Goal: Find contact information: Find contact information

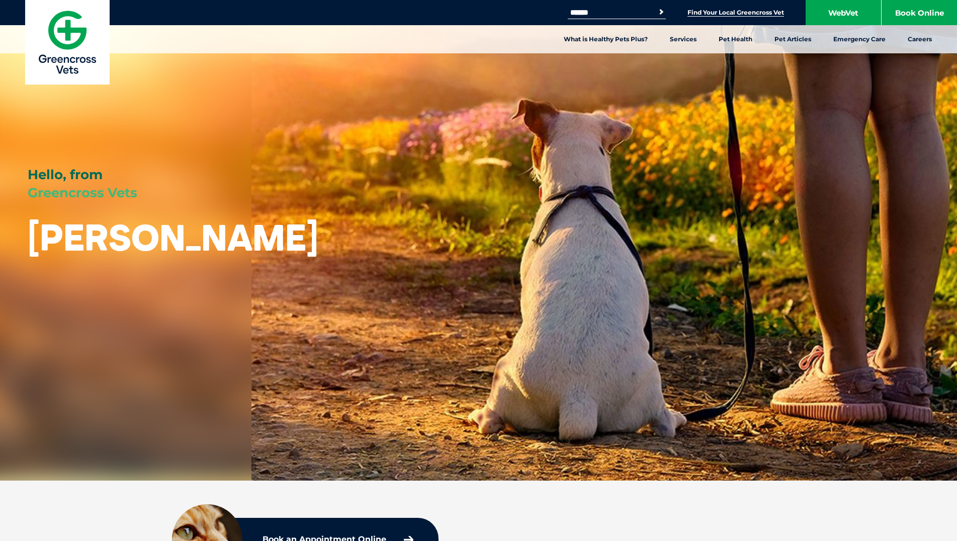
click at [720, 13] on link "Find Your Local Greencross Vet" at bounding box center [735, 13] width 97 height 8
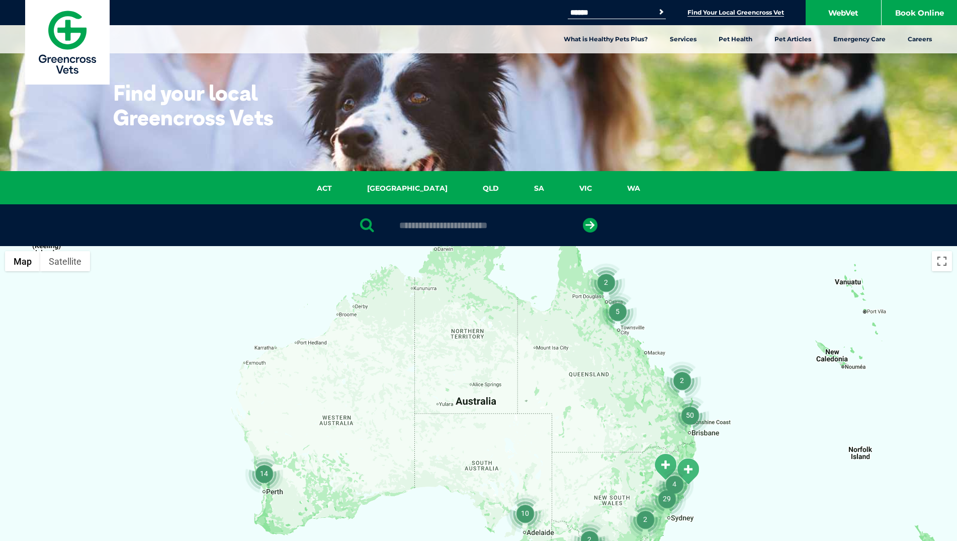
click at [464, 226] on input "text" at bounding box center [478, 225] width 168 height 10
type input "****"
click at [589, 225] on icon "submit" at bounding box center [590, 225] width 15 height 15
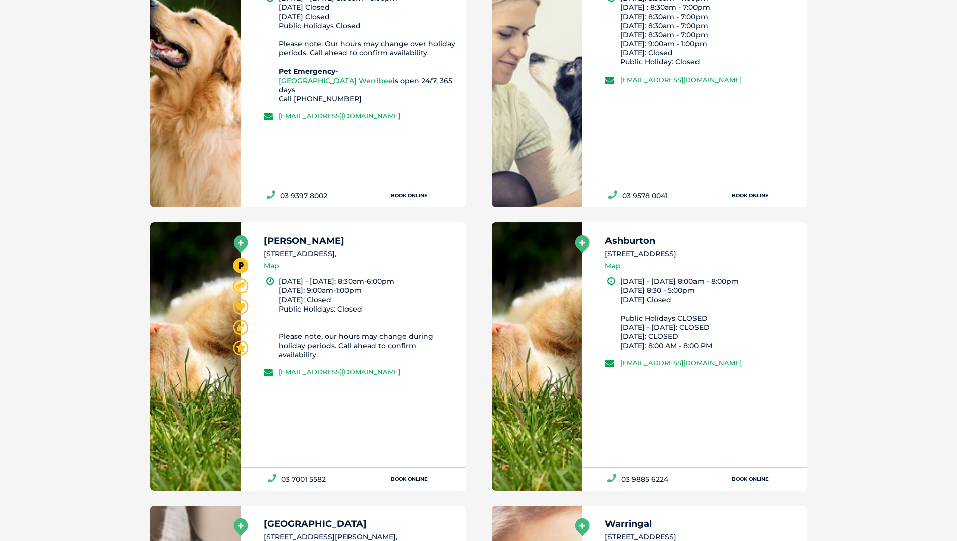
scroll to position [965, 0]
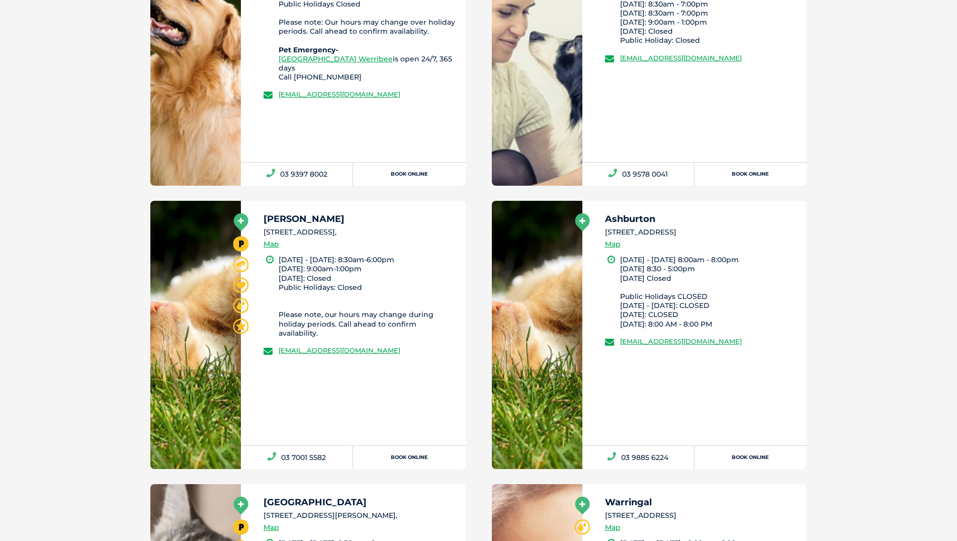
drag, startPoint x: 264, startPoint y: 232, endPoint x: 368, endPoint y: 232, distance: 104.1
click at [368, 232] on li "2/86 Bell Street, Preston 3072," at bounding box center [359, 232] width 193 height 11
copy li "2/86 Bell Street, Preston 3072"
click at [409, 395] on div "Preston 2/86 Bell Street, Preston 3072, Map Monday - Friday: 8:30am-6:00pm Satu…" at bounding box center [353, 323] width 225 height 244
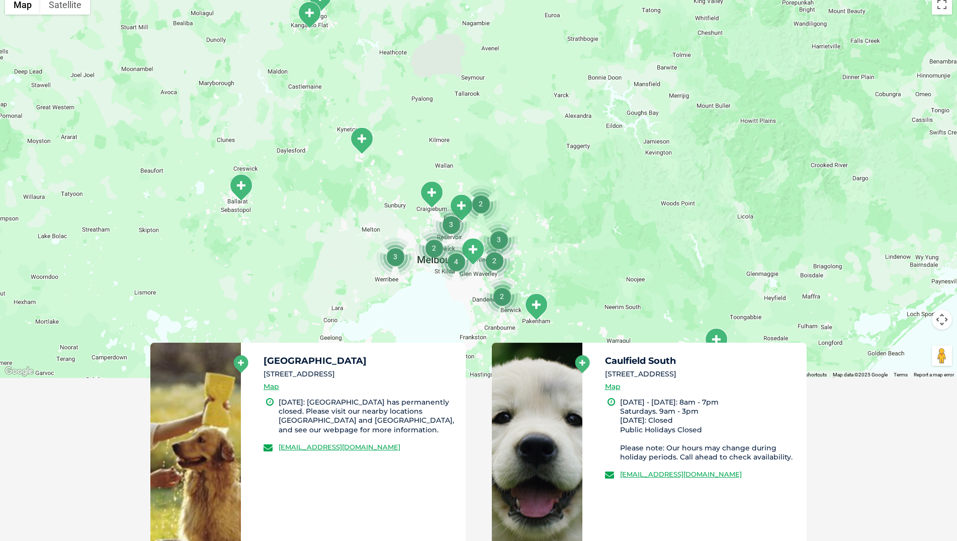
scroll to position [304, 0]
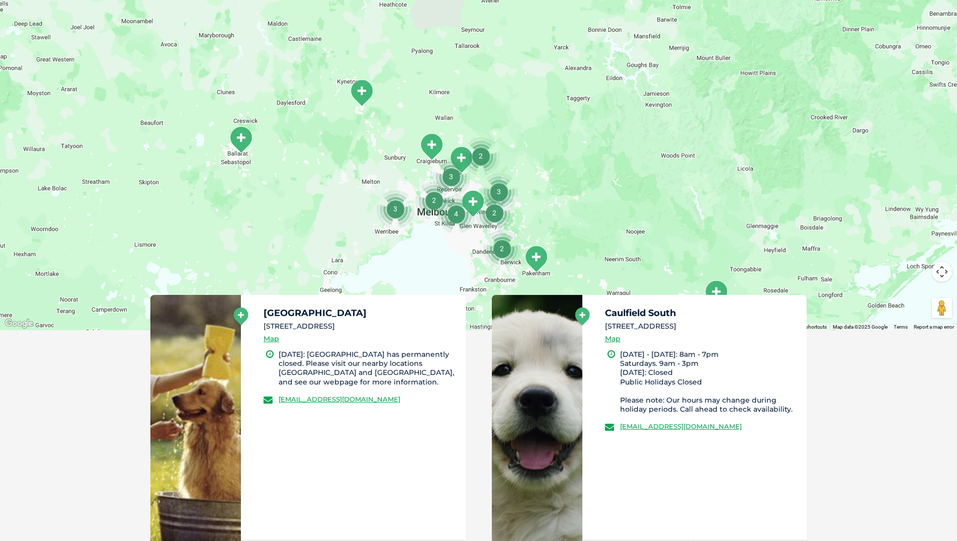
click at [453, 216] on img "4" at bounding box center [456, 214] width 38 height 38
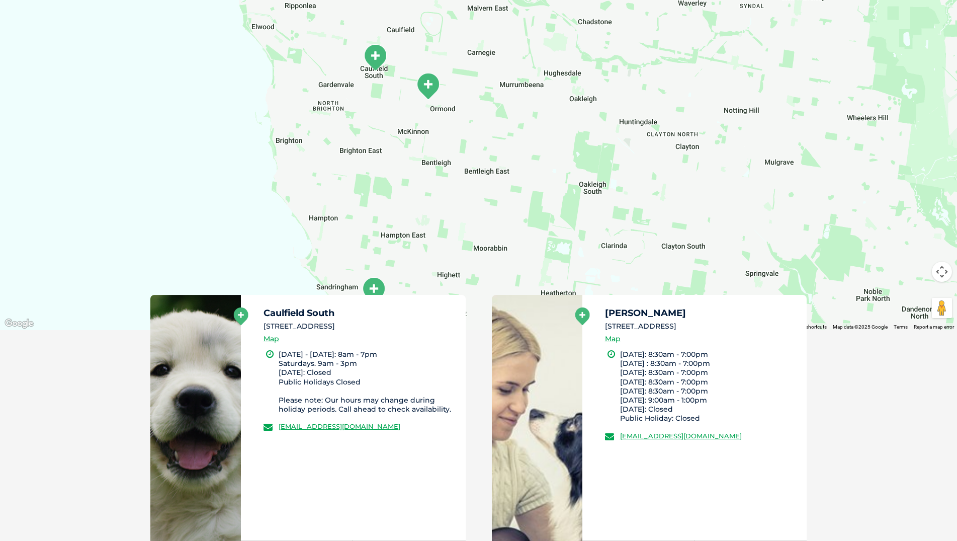
drag, startPoint x: 265, startPoint y: 313, endPoint x: 394, endPoint y: 328, distance: 130.1
click at [394, 328] on div "Caulfield South 463 Hawthorn Road, Caulfield South Map" at bounding box center [359, 328] width 193 height 41
copy div "Caulfield South 463 Hawthorn Road, Caulfield South"
drag, startPoint x: 336, startPoint y: 372, endPoint x: 281, endPoint y: 353, distance: 58.4
click at [281, 353] on li "Monday - Friday: 8am - 7pm Saturdays. 9am - 3pm Sunday: Closed Public Holidays …" at bounding box center [368, 381] width 178 height 64
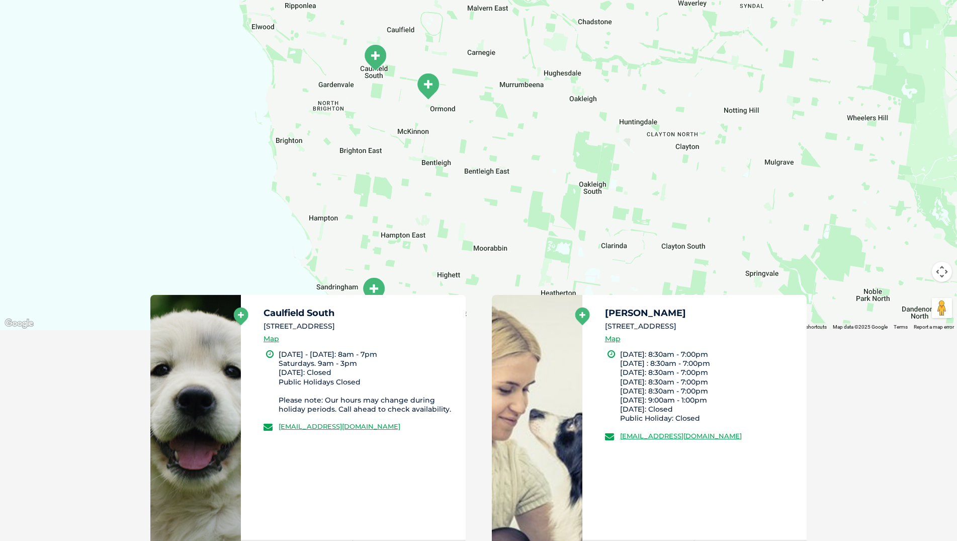
copy li "Monday - Friday: 8am - 7pm Saturdays. 9am - 3pm Sunday: Closed"
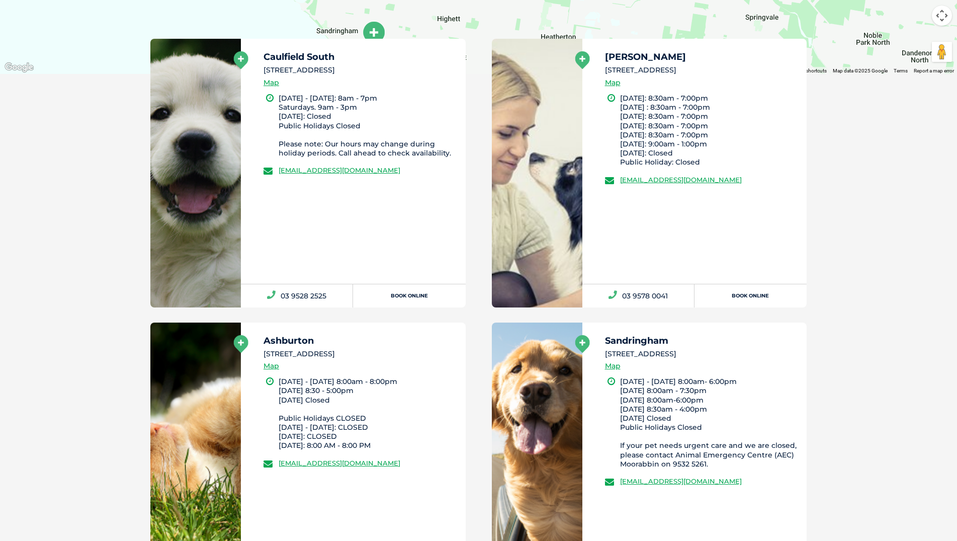
scroll to position [561, 0]
click at [380, 403] on li "Monday - Friday 8:00am - 8:00pm Saturday 8:30 - 5:00pm Sunday Closed Public Hol…" at bounding box center [368, 412] width 178 height 73
drag, startPoint x: 332, startPoint y: 400, endPoint x: 257, endPoint y: 342, distance: 94.6
click at [257, 342] on div "Ashburton 428 Warrigal Rd, Ashburton VIC 3147 Map Monday - Friday 8:00am - 8:00…" at bounding box center [353, 444] width 225 height 244
copy div "Ashburton 428 Warrigal Rd, Ashburton VIC 3147 Map Monday - Friday 8:00am - 8:00…"
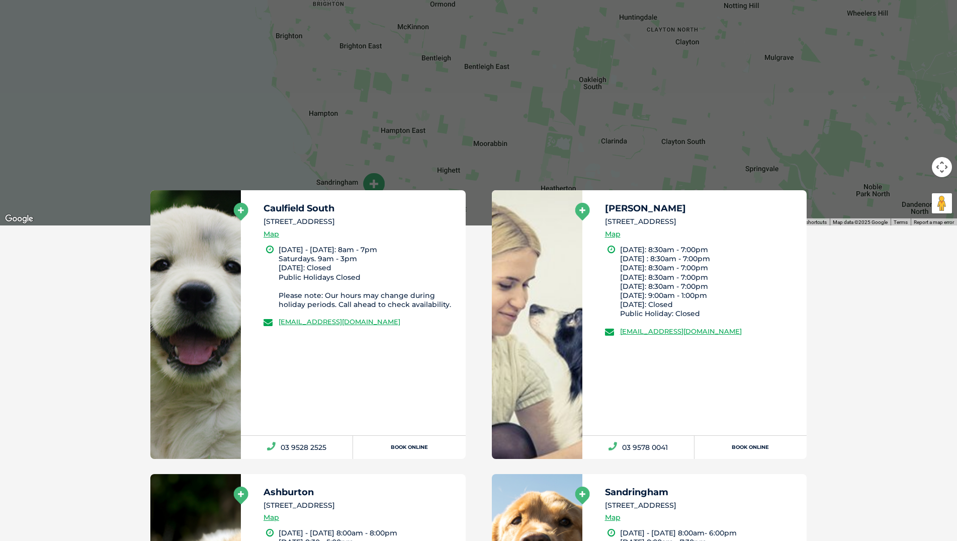
scroll to position [410, 0]
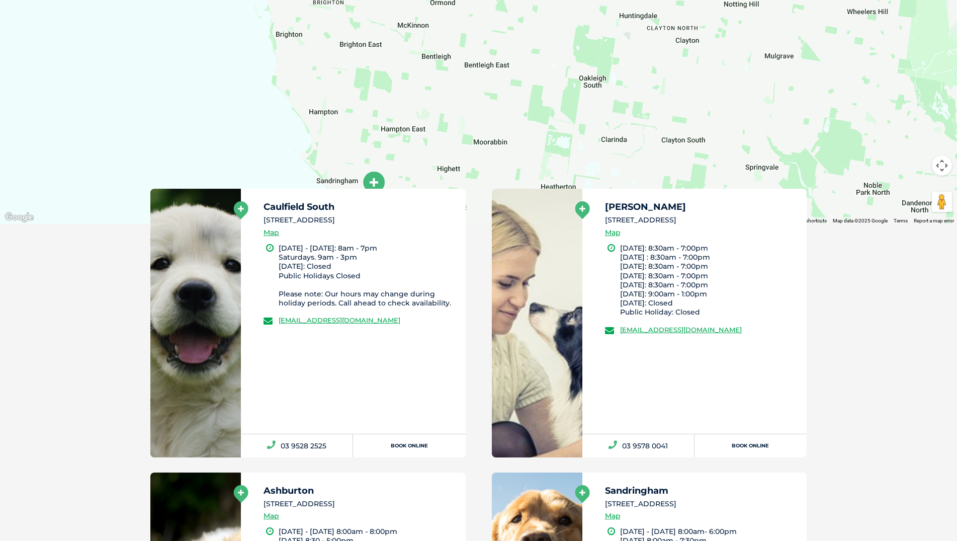
drag, startPoint x: 678, startPoint y: 303, endPoint x: 605, endPoint y: 211, distance: 117.4
click at [605, 211] on div "Glen Eira 453 North Road VIC 3204, Ormond Map Monday: 8:30am - 7:00pm Tuesday :…" at bounding box center [694, 311] width 225 height 244
copy div "Glen Eira 453 North Road VIC 3204, Ormond Map Monday: 8:30am - 7:00pm Tuesday :…"
